Goal: Check status

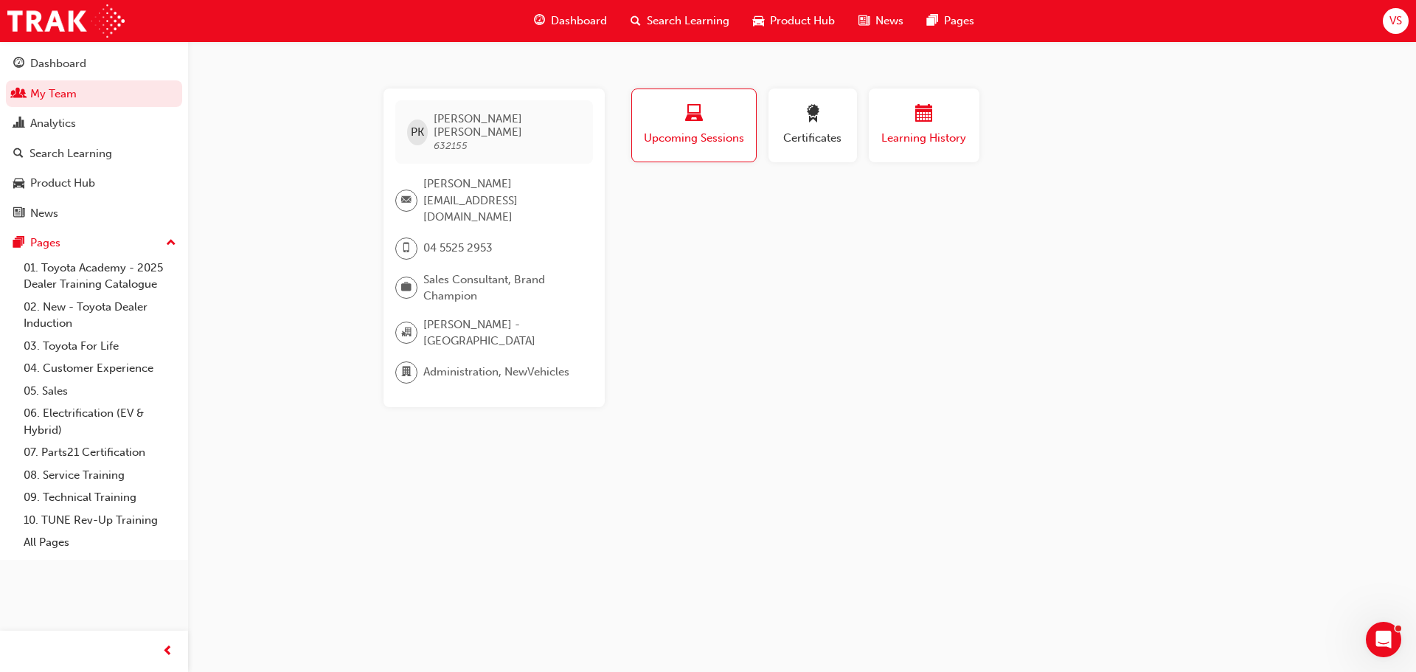
click at [890, 156] on button "Learning History" at bounding box center [924, 126] width 111 height 74
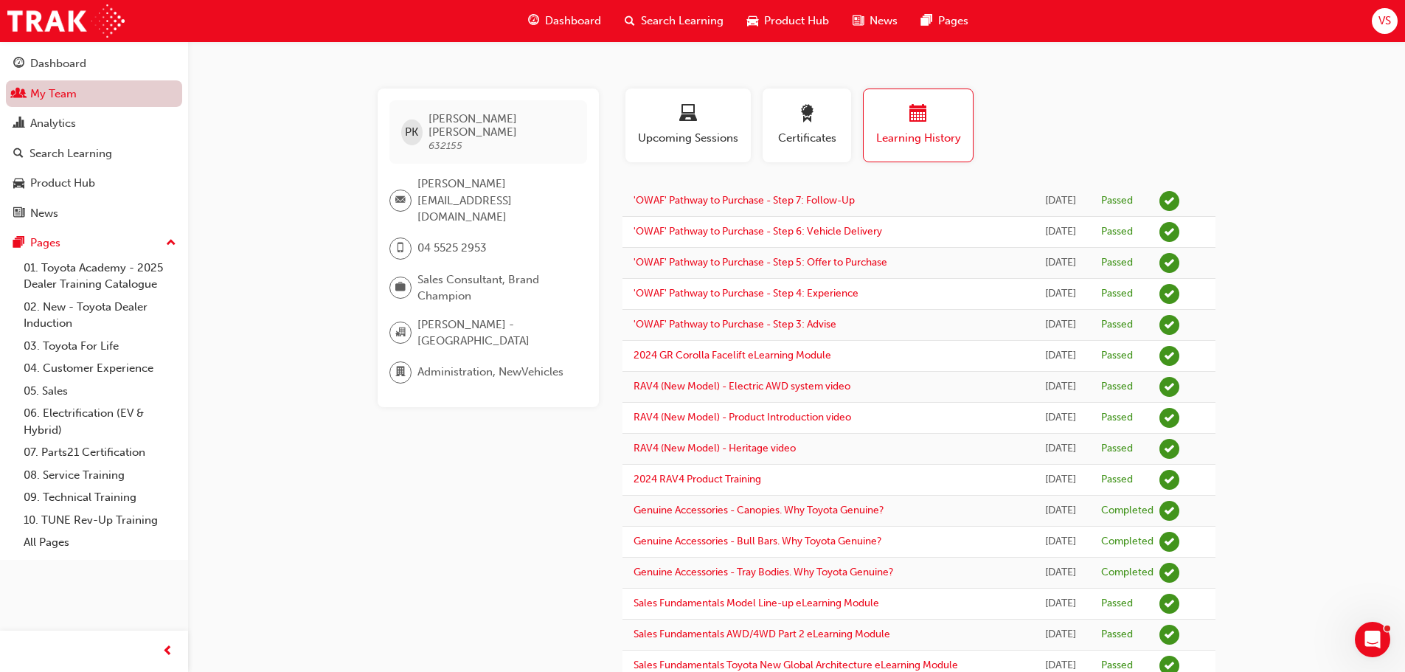
click at [73, 91] on link "My Team" at bounding box center [94, 93] width 176 height 27
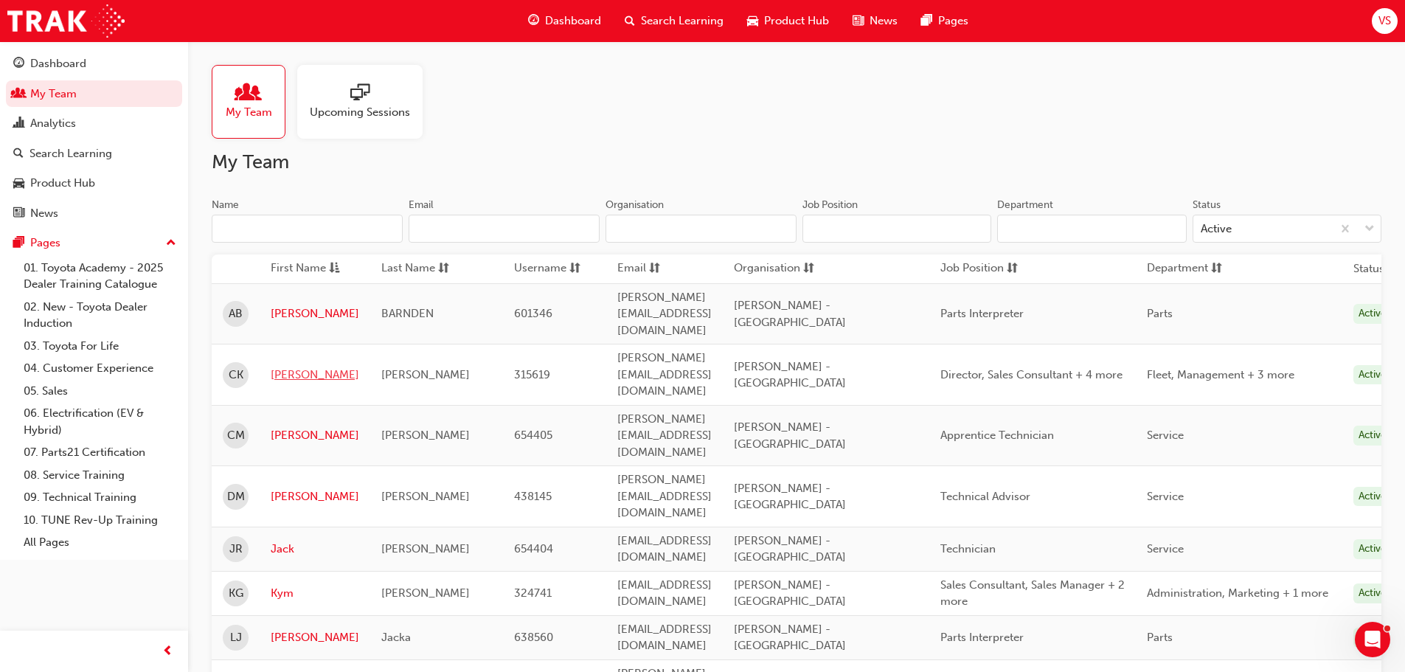
scroll to position [295, 0]
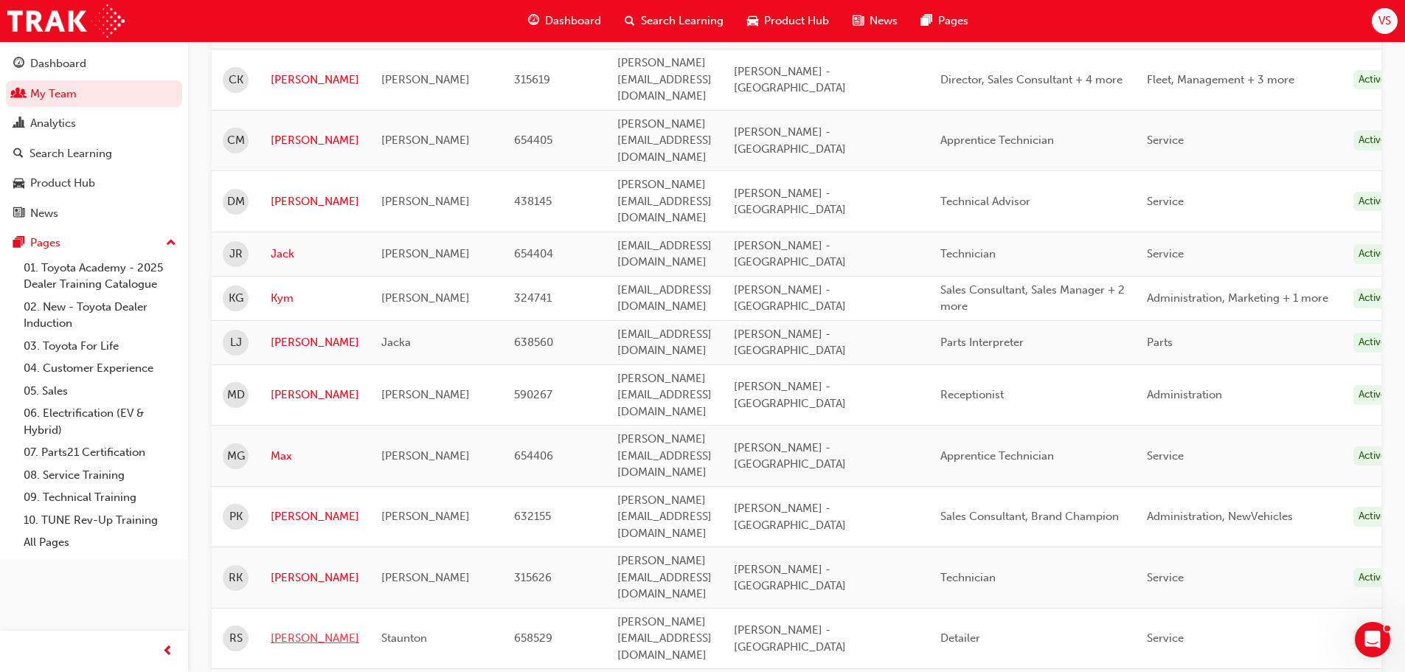
click at [293, 630] on link "Ryan" at bounding box center [315, 638] width 89 height 17
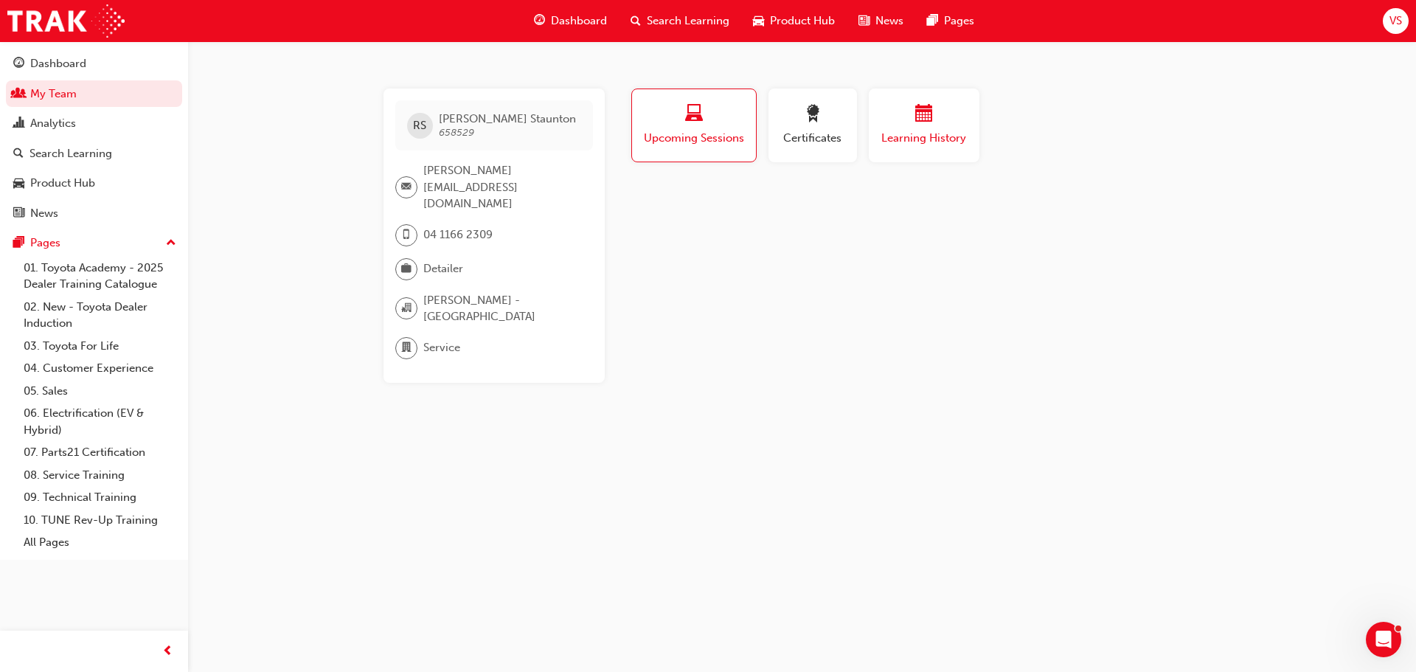
click at [882, 162] on button "Learning History" at bounding box center [924, 126] width 111 height 74
click at [737, 147] on button "Upcoming Sessions" at bounding box center [693, 126] width 125 height 74
click at [777, 149] on button "Certificates" at bounding box center [813, 126] width 89 height 74
